Goal: Navigation & Orientation: Find specific page/section

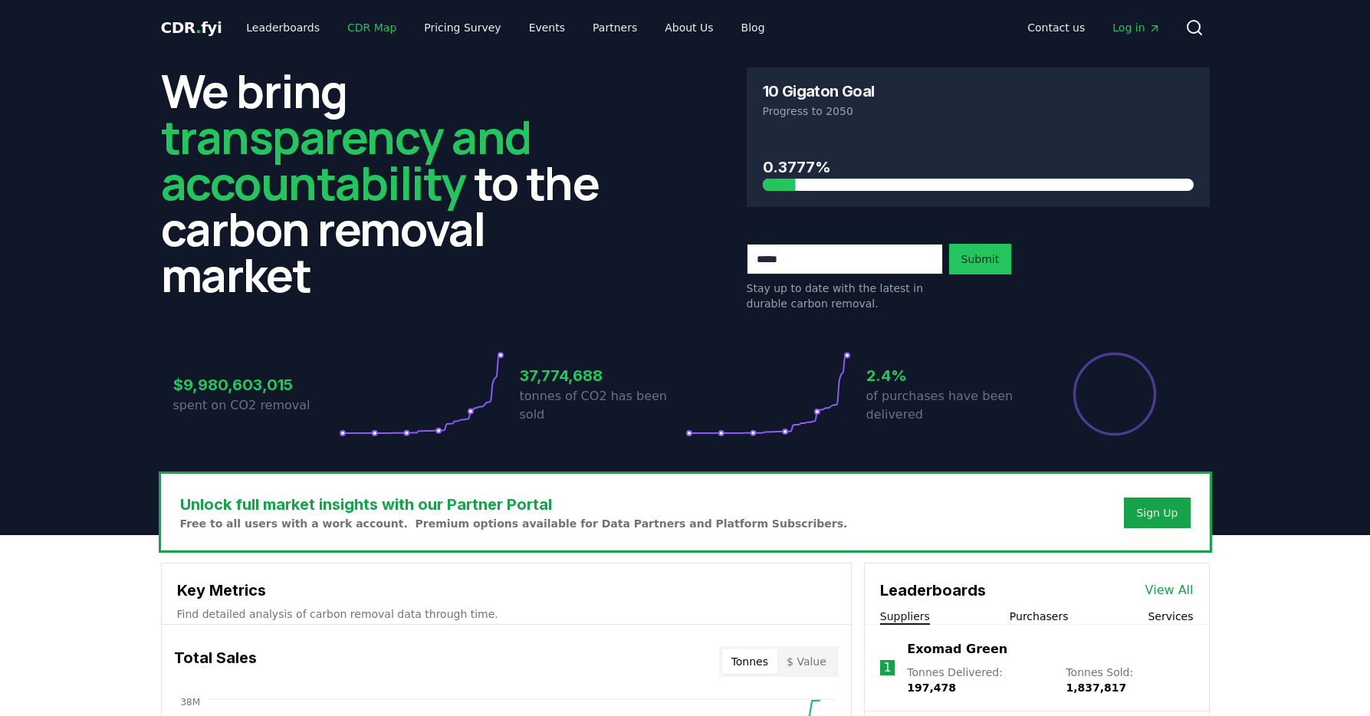
click at [364, 29] on link "CDR Map" at bounding box center [372, 28] width 74 height 28
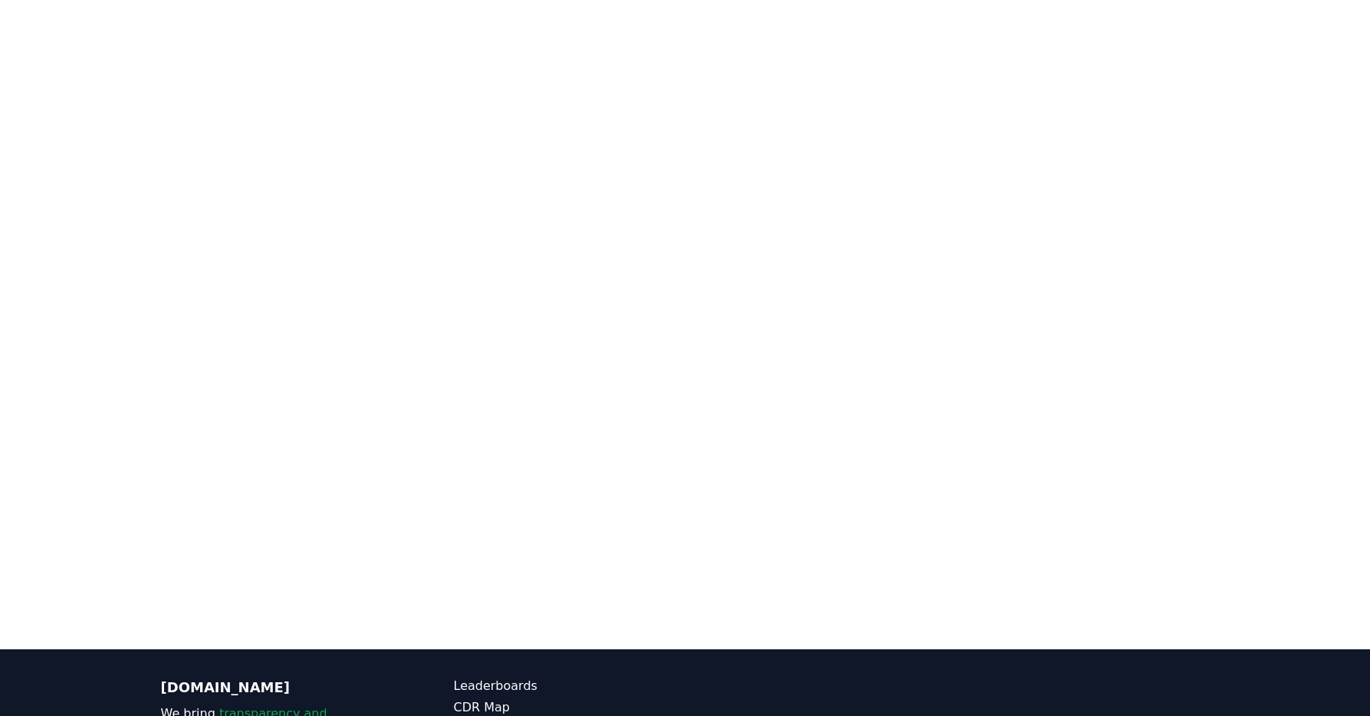
scroll to position [298, 0]
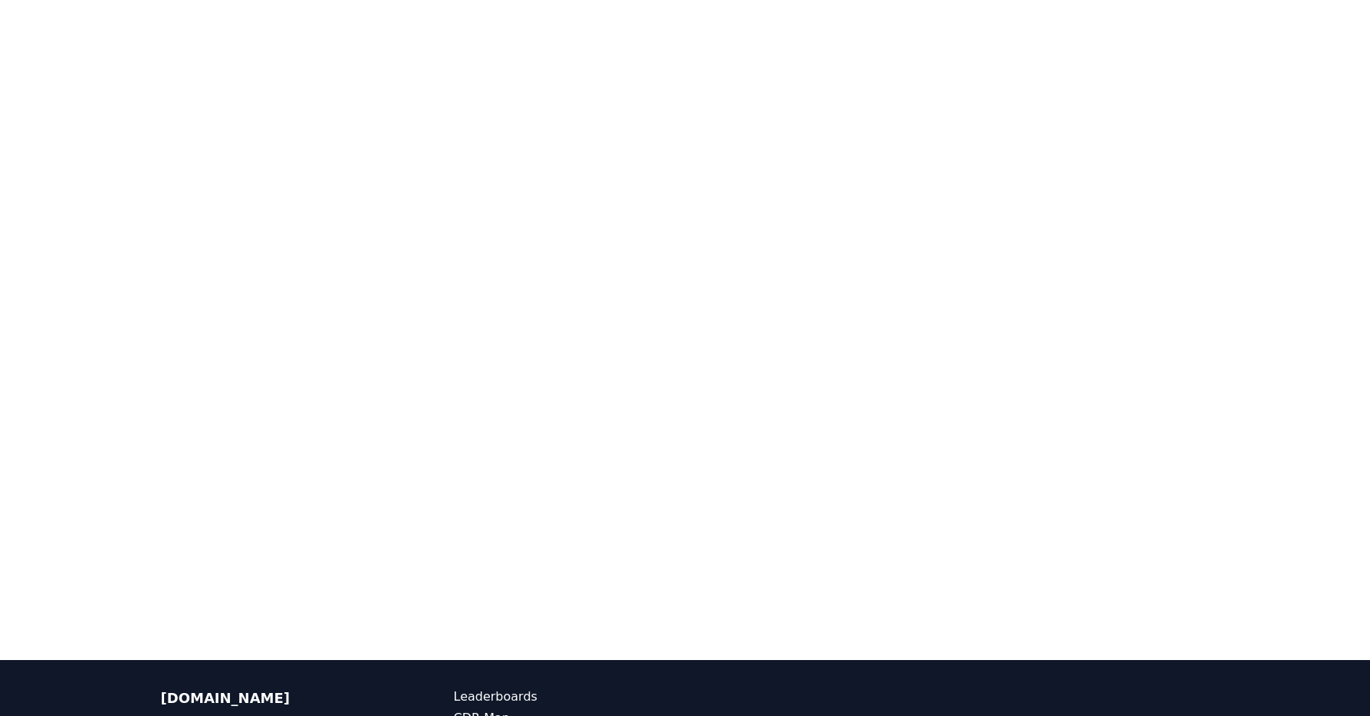
click at [1271, 248] on div at bounding box center [685, 302] width 1370 height 716
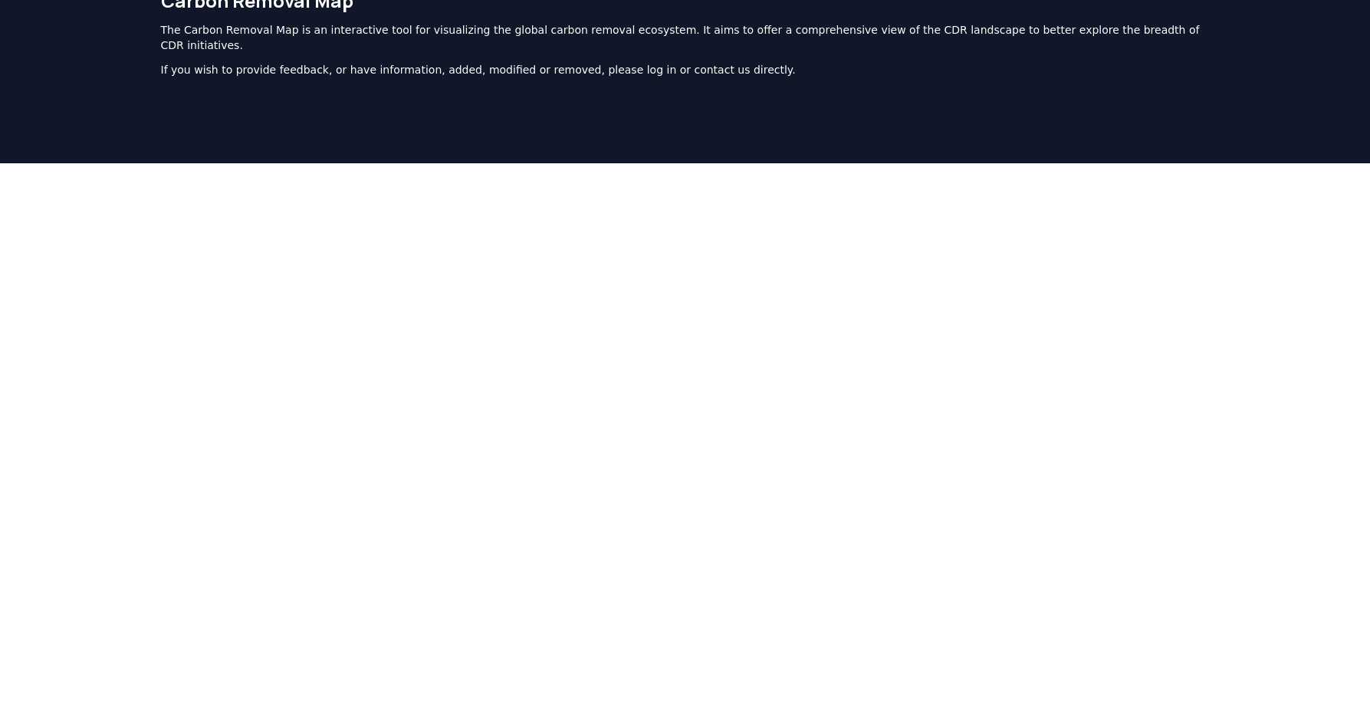
scroll to position [66, 0]
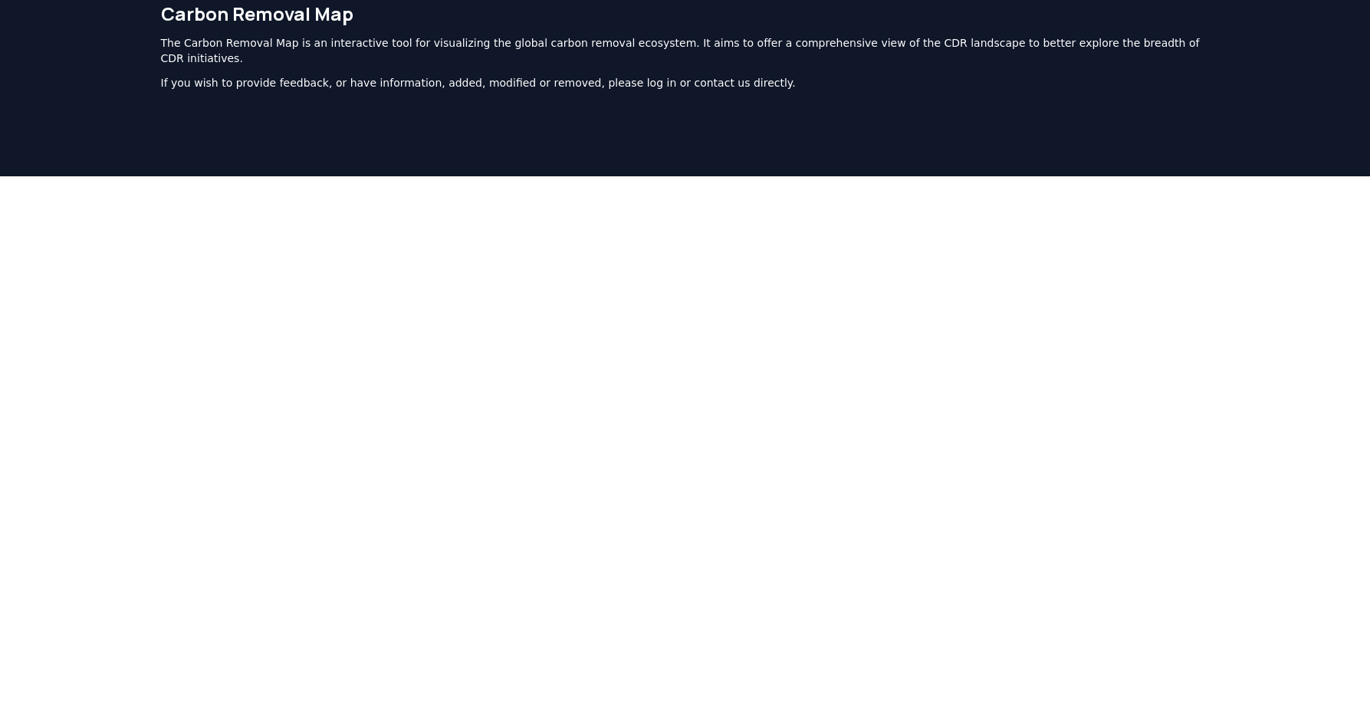
click at [1247, 454] on div at bounding box center [685, 534] width 1370 height 716
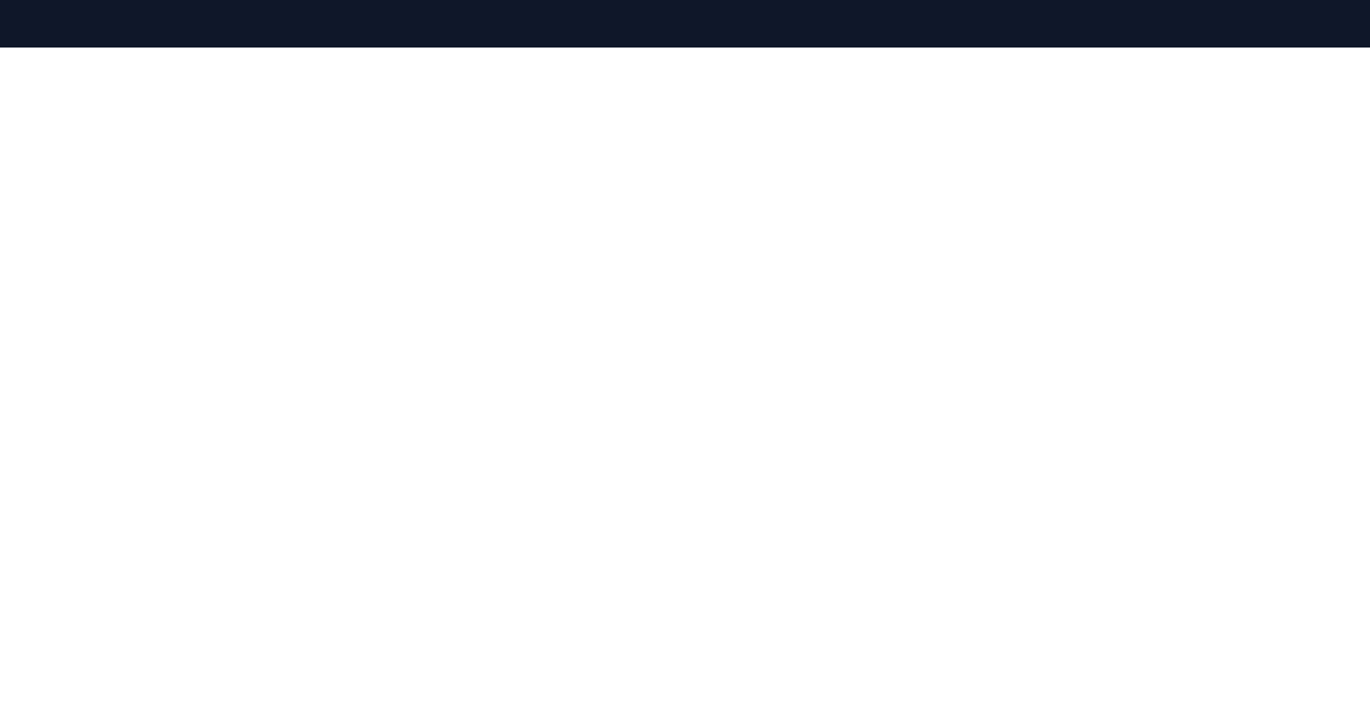
scroll to position [198, 0]
